Goal: Find contact information: Obtain details needed to contact an individual or organization

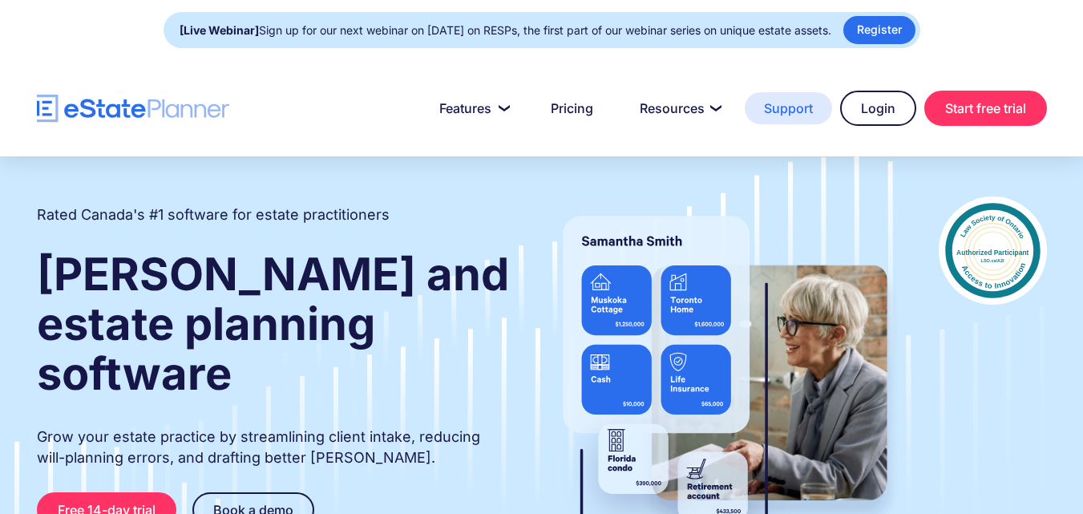
click at [795, 103] on link "Support" at bounding box center [788, 108] width 87 height 32
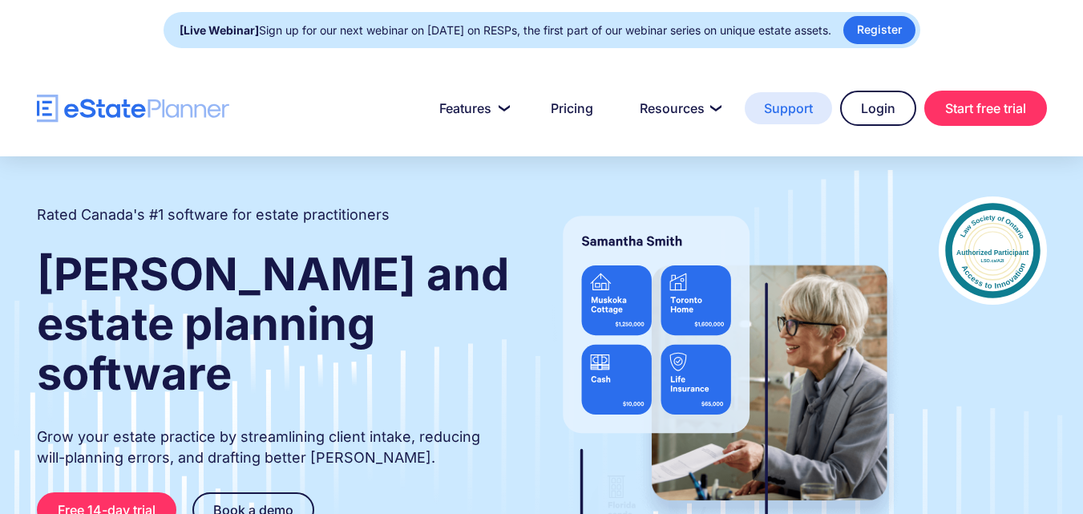
click at [791, 115] on link "Support" at bounding box center [788, 108] width 87 height 32
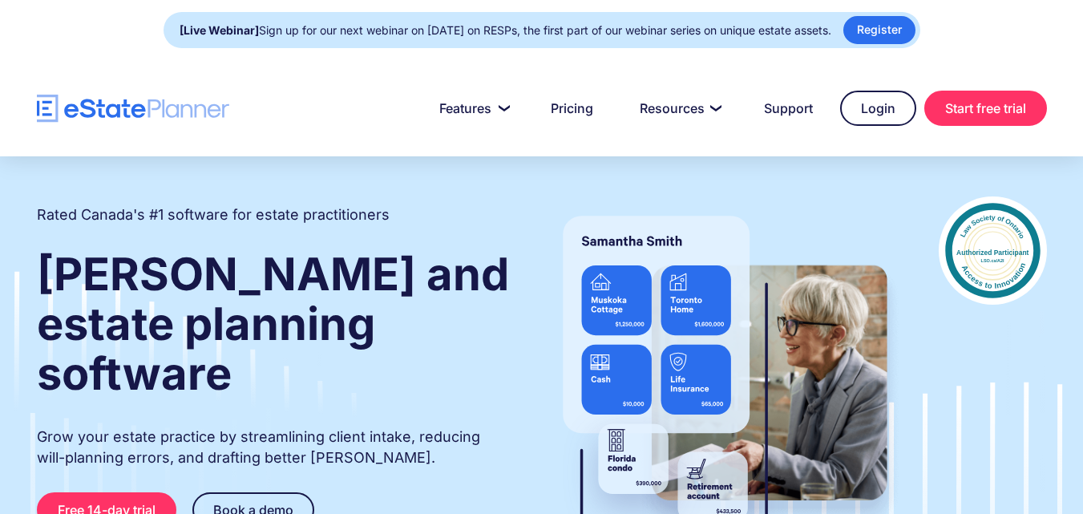
scroll to position [5430, 0]
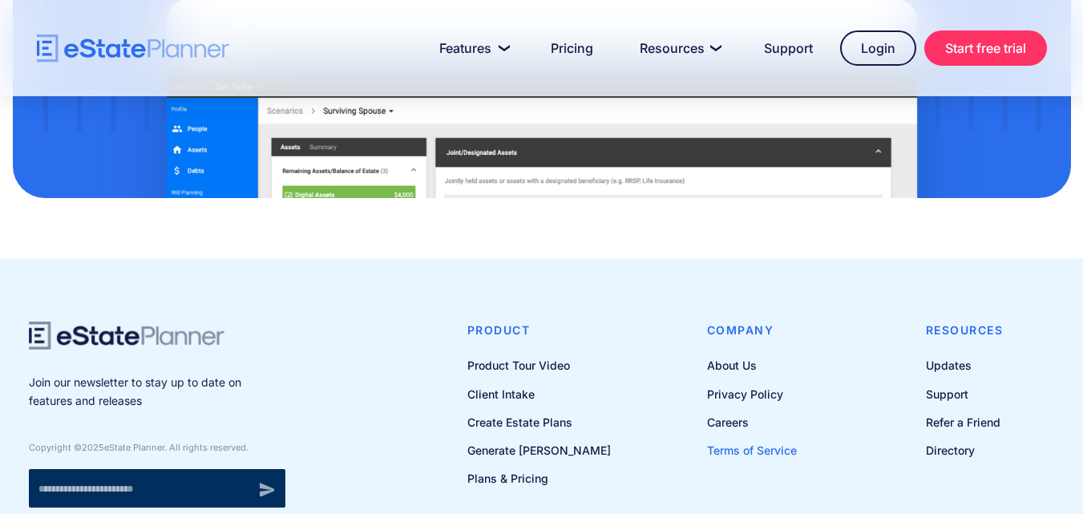
click at [730, 440] on link "Terms of Service" at bounding box center [752, 450] width 90 height 20
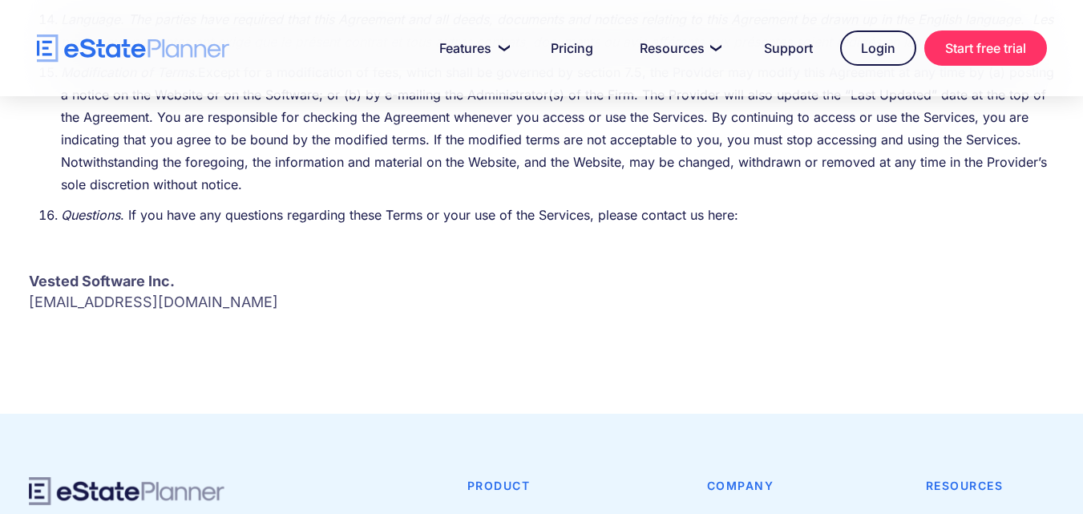
scroll to position [5486, 0]
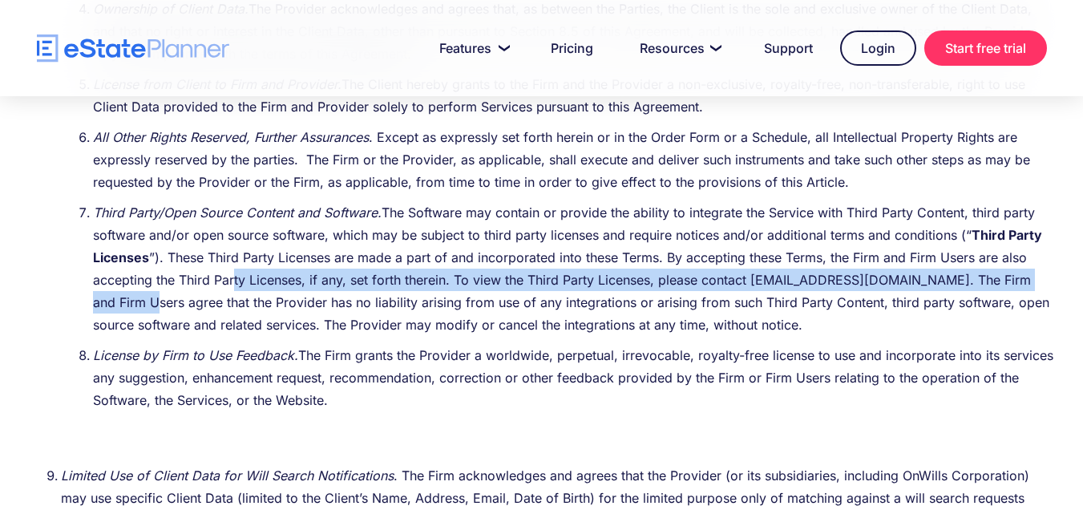
drag, startPoint x: 232, startPoint y: 258, endPoint x: 115, endPoint y: 271, distance: 117.7
click at [115, 271] on li "Third Party/Open Source Content and Software. The Software may contain or provi…" at bounding box center [574, 268] width 962 height 135
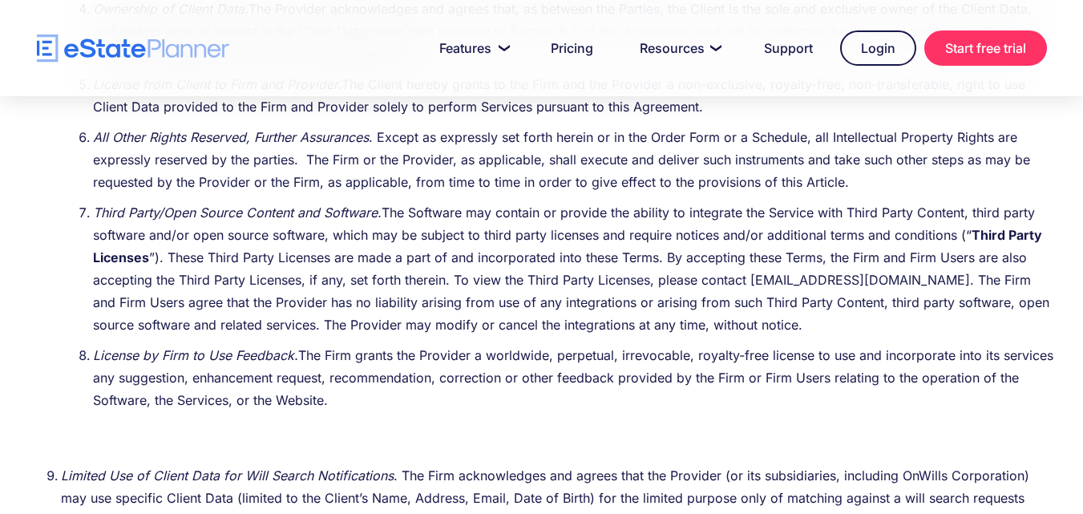
scroll to position [10018, 0]
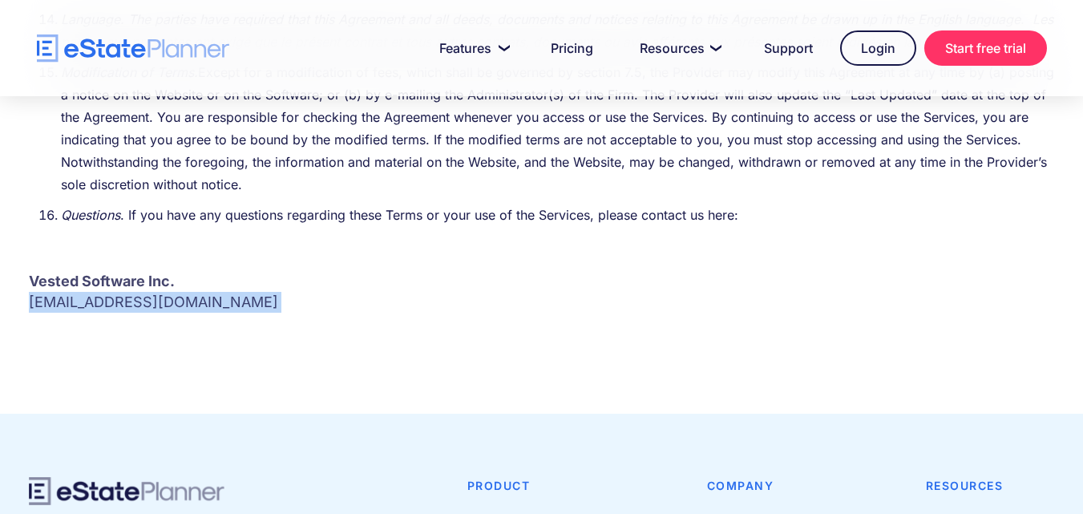
drag, startPoint x: 181, startPoint y: 268, endPoint x: 32, endPoint y: 256, distance: 149.5
click at [32, 271] on p "Vested Software Inc. Support@e-stateplanner.com" at bounding box center [542, 292] width 1026 height 42
copy p "Support@e-stateplanner.com"
